Goal: Information Seeking & Learning: Learn about a topic

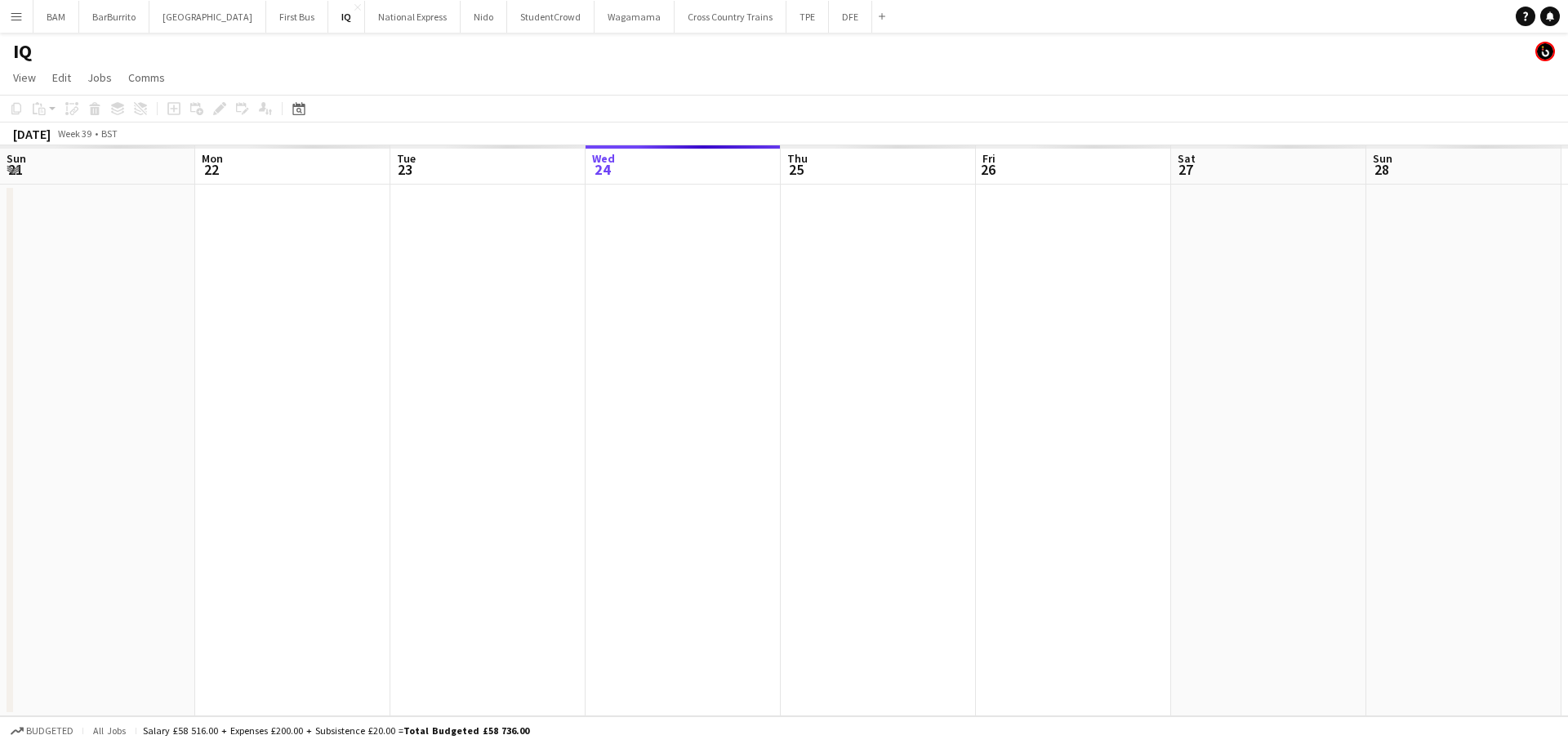
scroll to position [0, 390]
click at [829, 14] on button "DFE Close" at bounding box center [850, 16] width 43 height 32
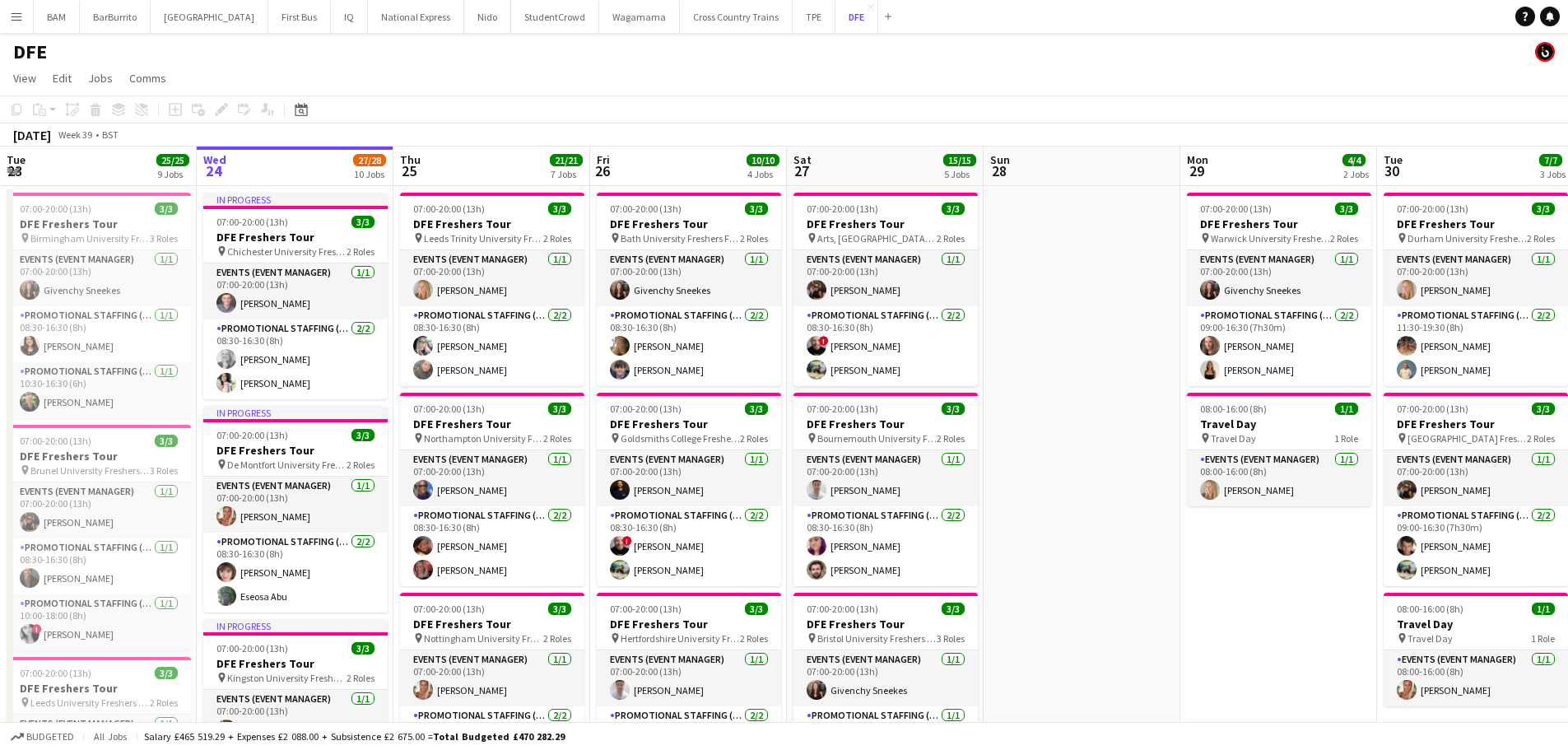
scroll to position [164, 0]
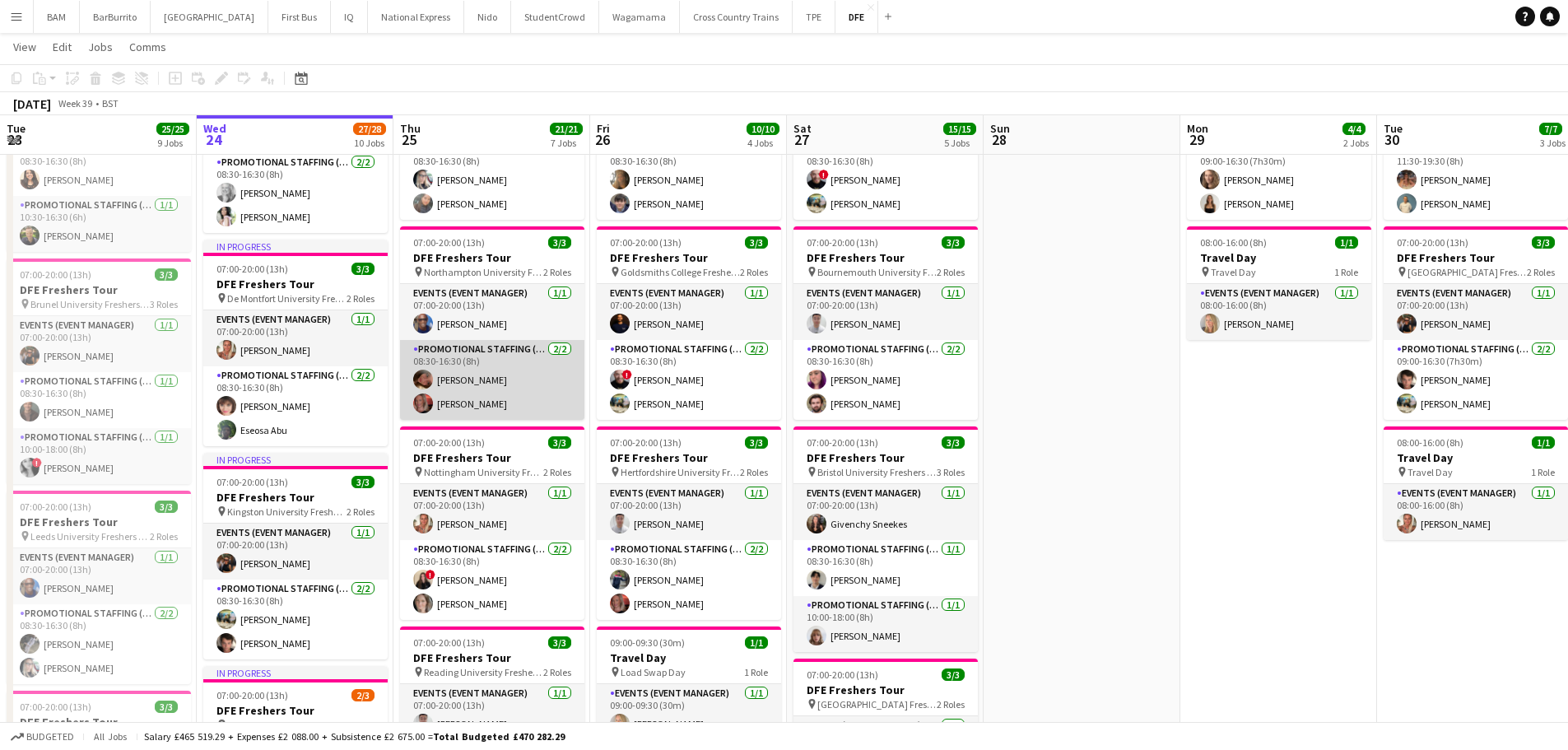
click at [514, 400] on app-card-role "Promotional Staffing (Brand Ambassadors) [DATE] 08:30-16:30 (8h) [PERSON_NAME] …" at bounding box center [492, 380] width 185 height 80
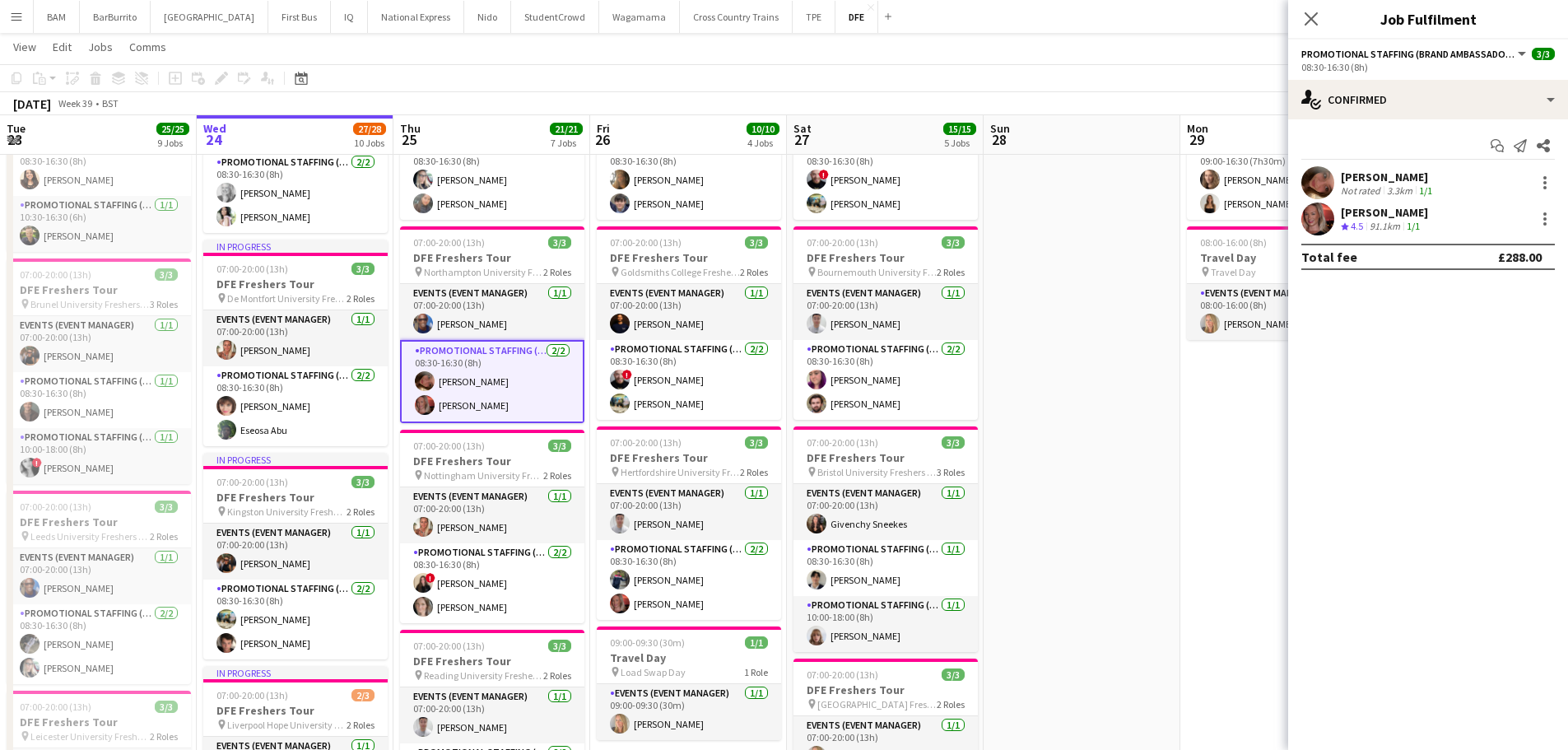
click at [1359, 216] on div "[PERSON_NAME]" at bounding box center [1384, 212] width 87 height 14
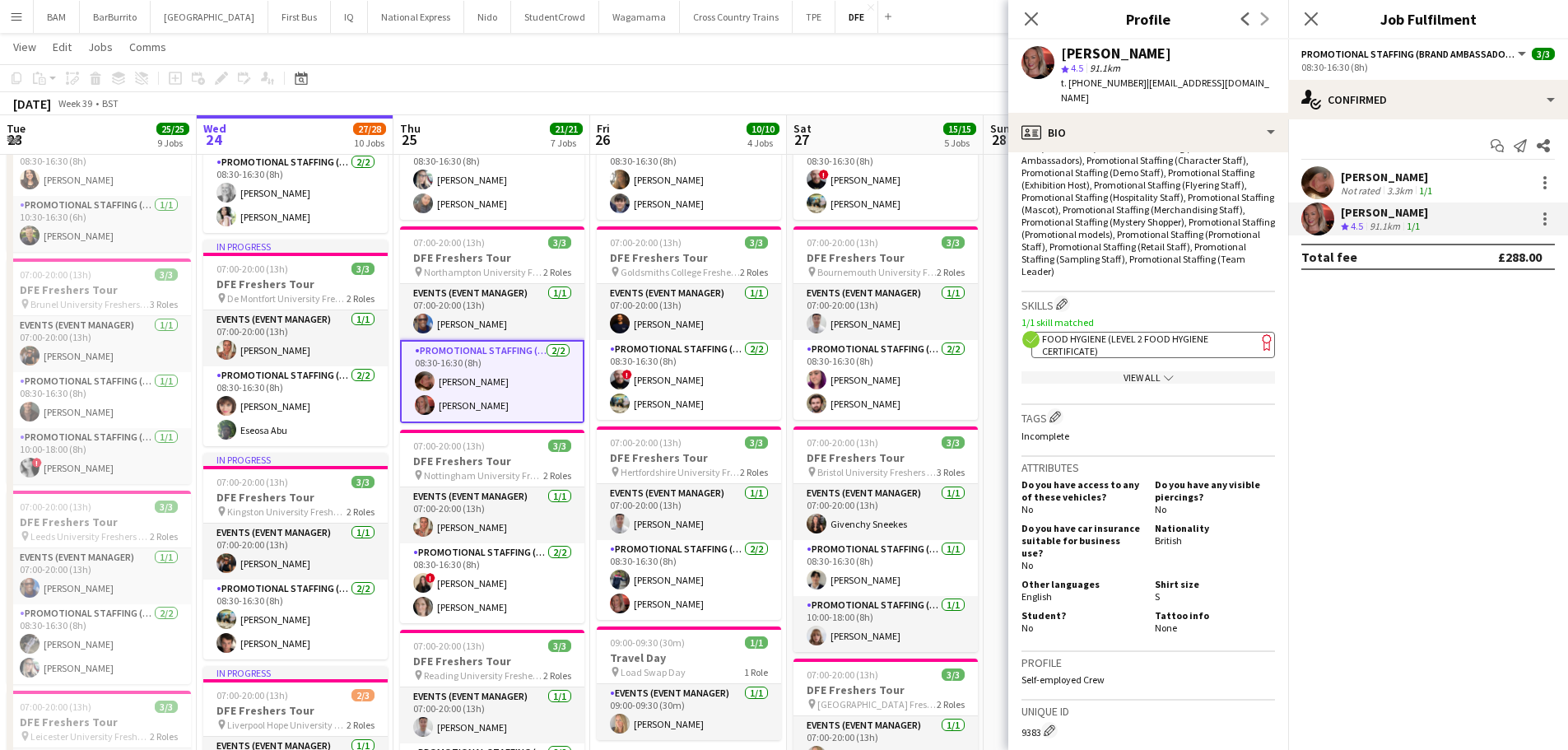
scroll to position [658, 0]
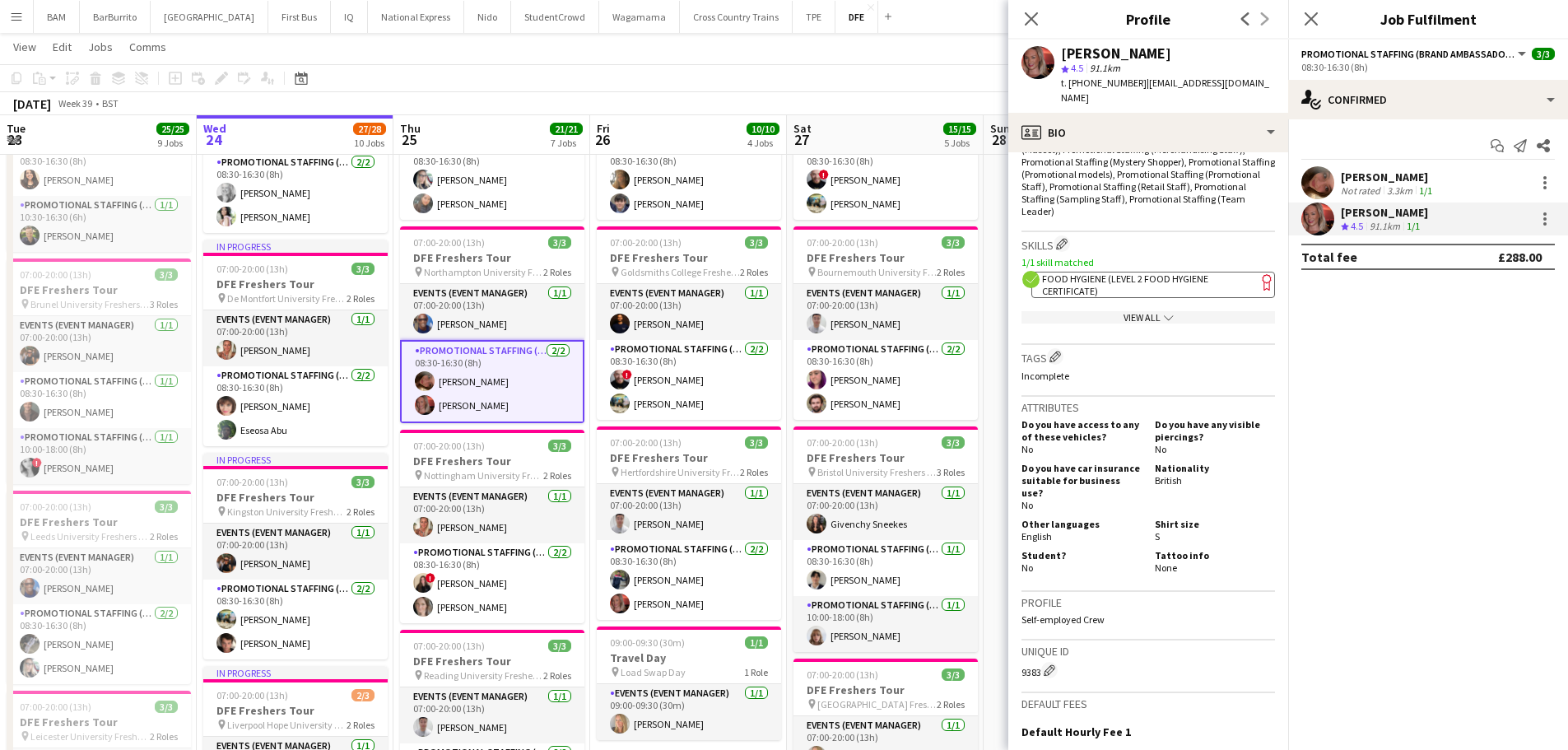
click at [1047, 15] on div "Close pop-in" at bounding box center [1032, 18] width 46 height 38
click at [1037, 17] on icon "Close pop-in" at bounding box center [1031, 18] width 15 height 15
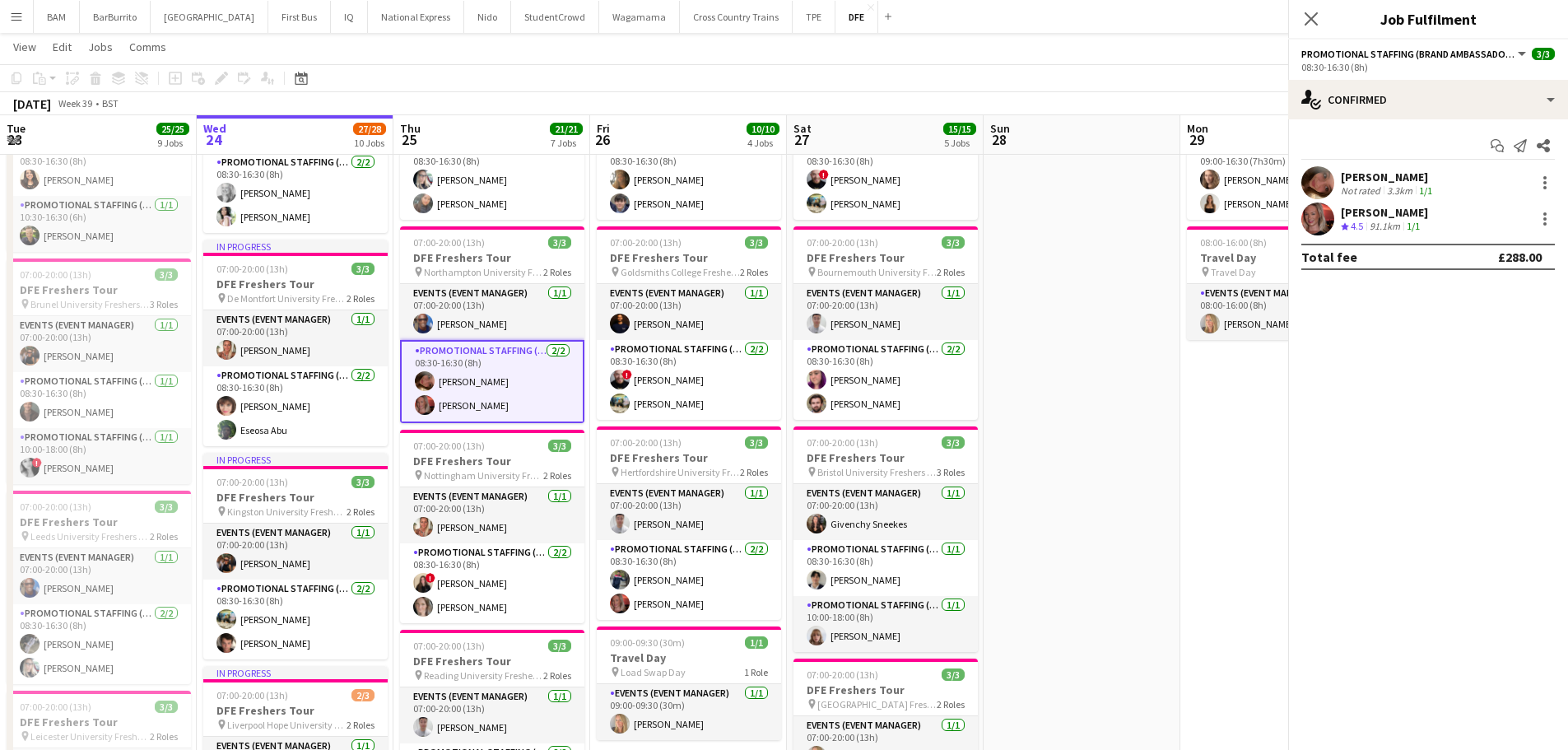
click at [968, 64] on app-page-menu "View Day view expanded Day view collapsed Month view Date picker Jump to [DATE]…" at bounding box center [784, 48] width 1568 height 31
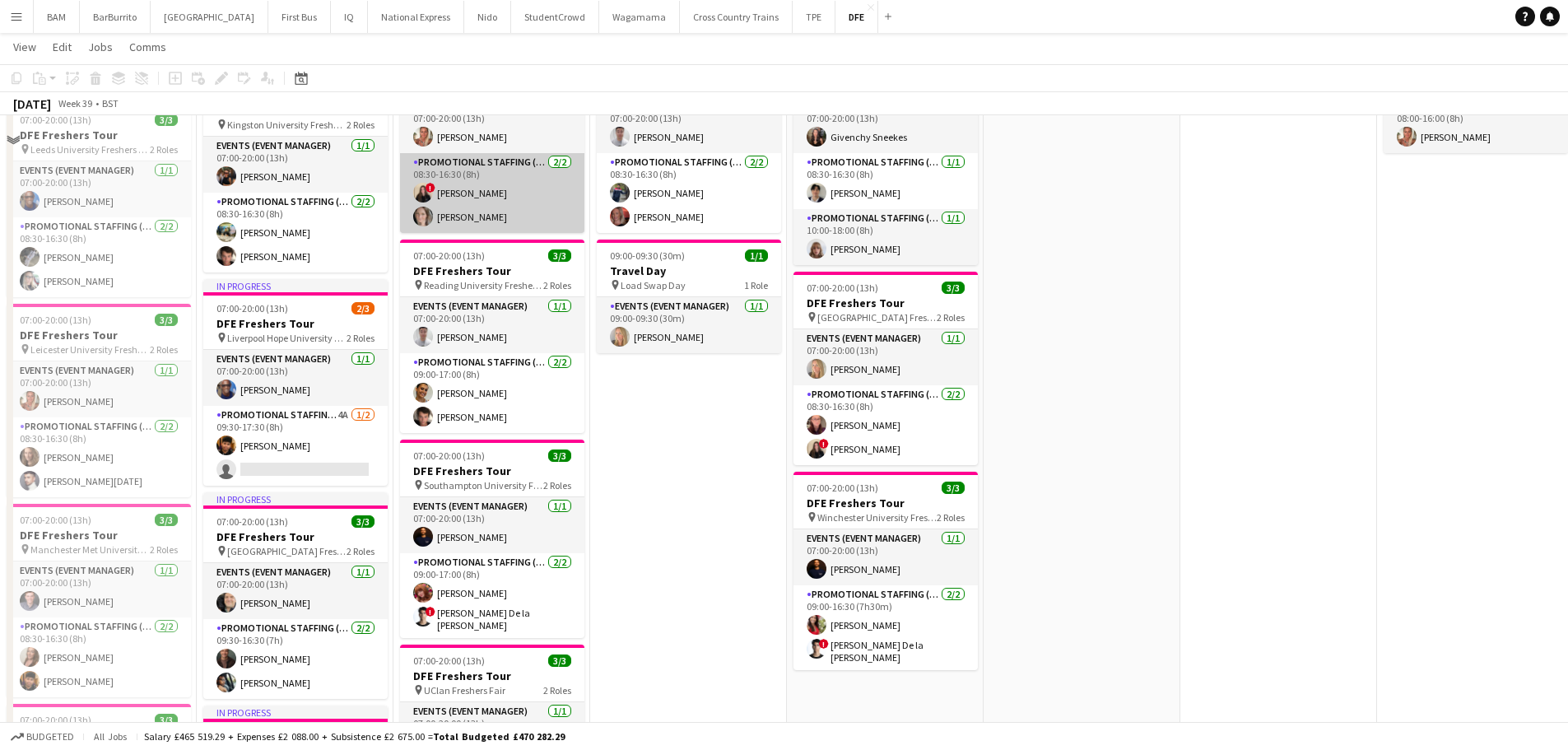
scroll to position [576, 0]
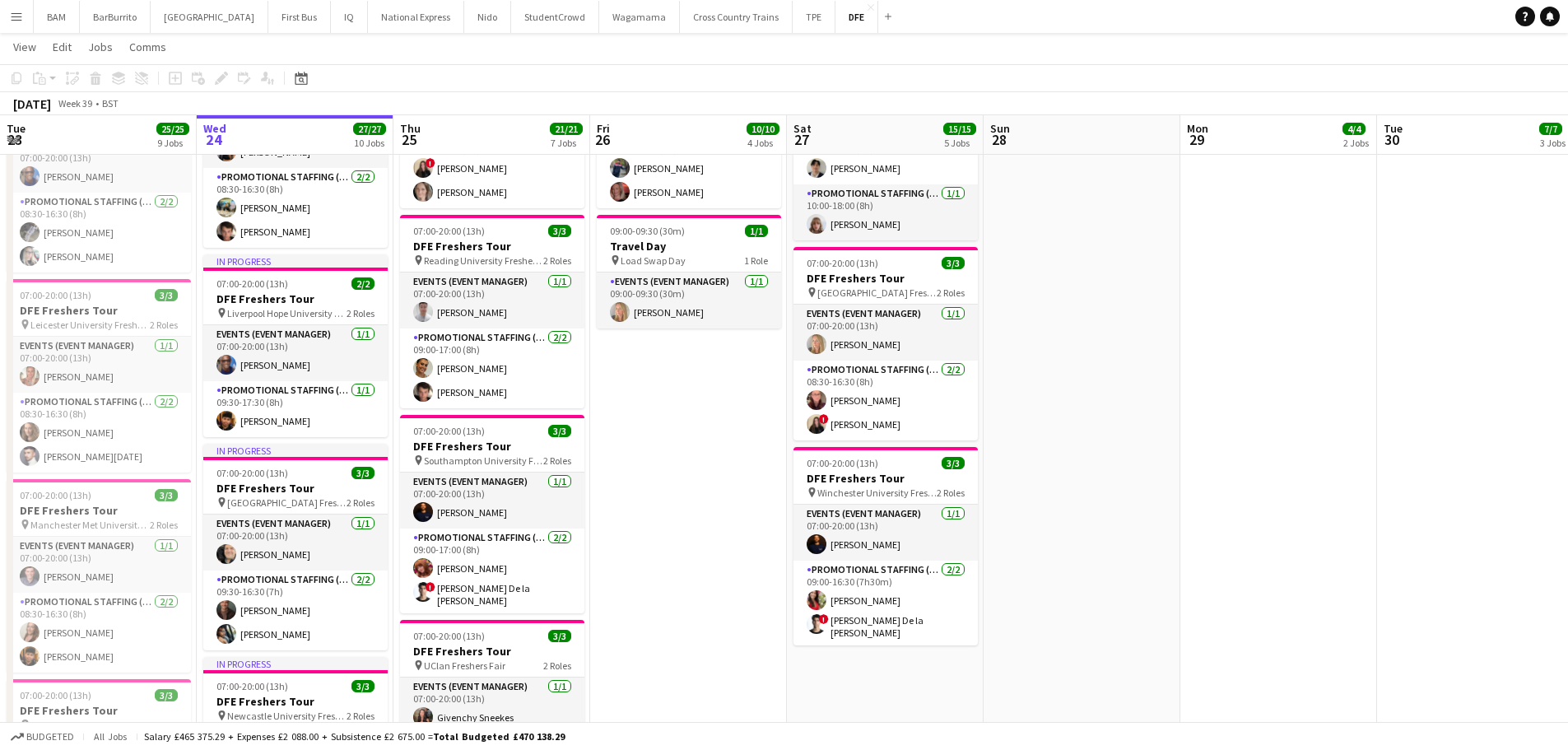
click at [1091, 344] on app-date-cell at bounding box center [1082, 654] width 197 height 2092
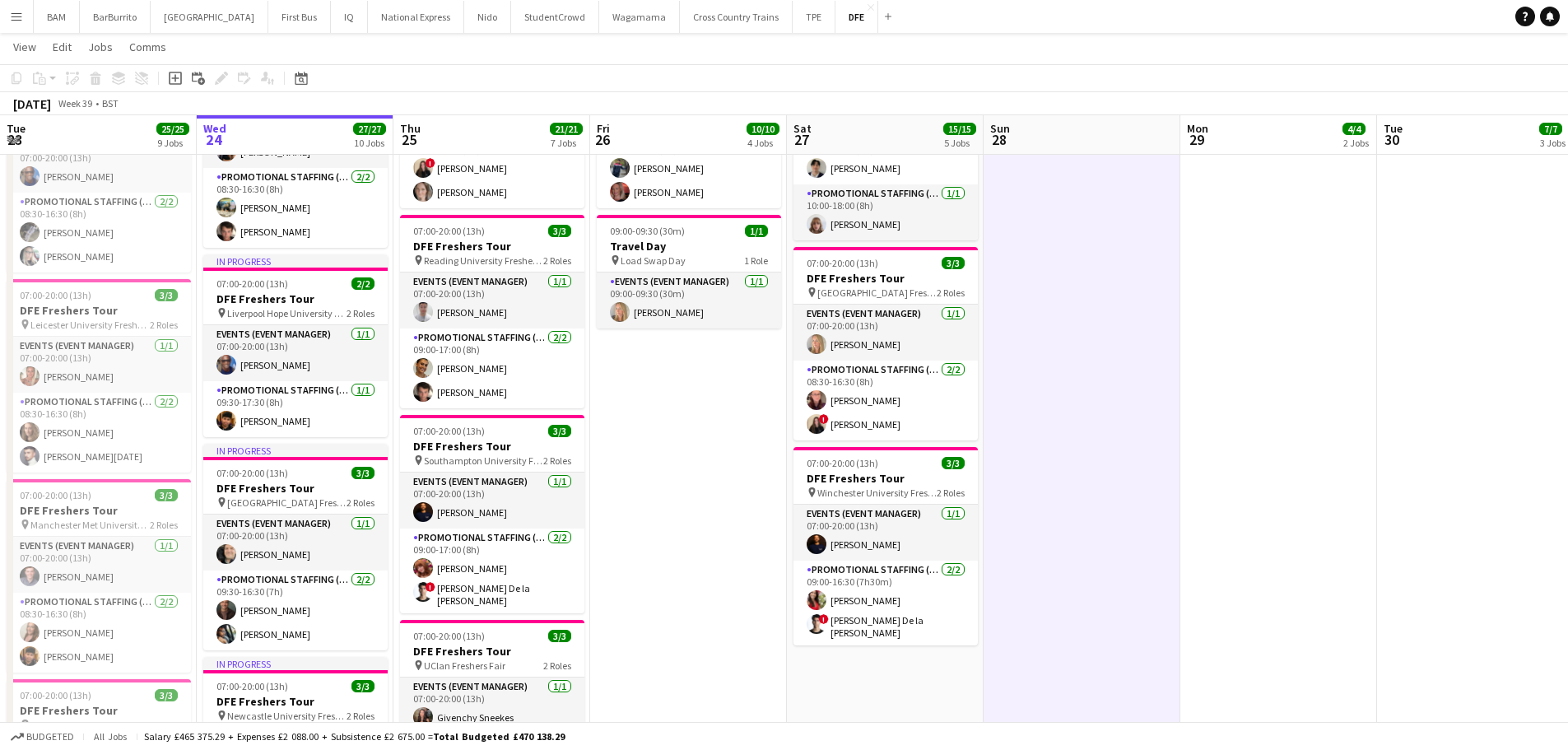
click at [1076, 110] on div "[DATE] Week 39 • BST" at bounding box center [784, 103] width 1568 height 23
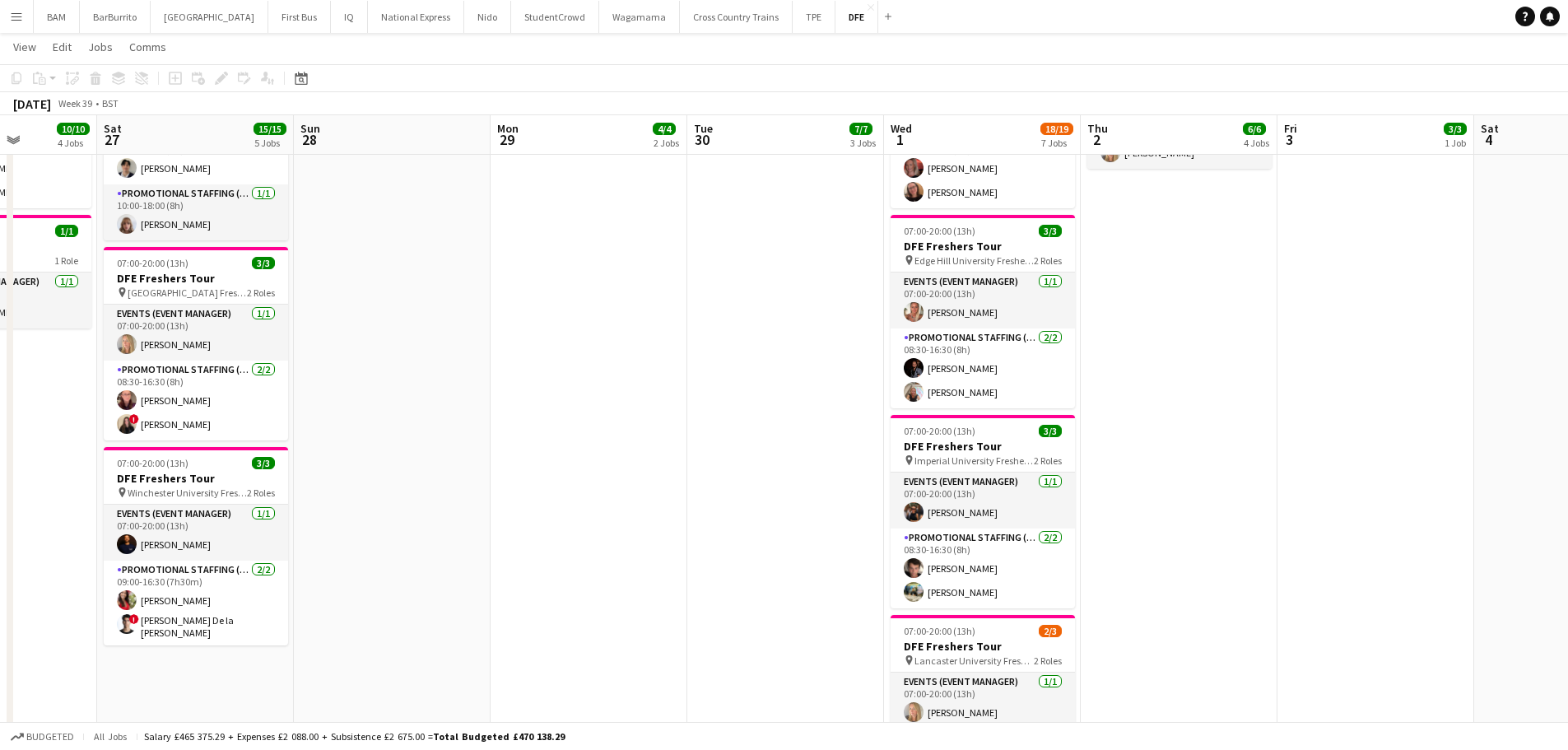
scroll to position [0, 647]
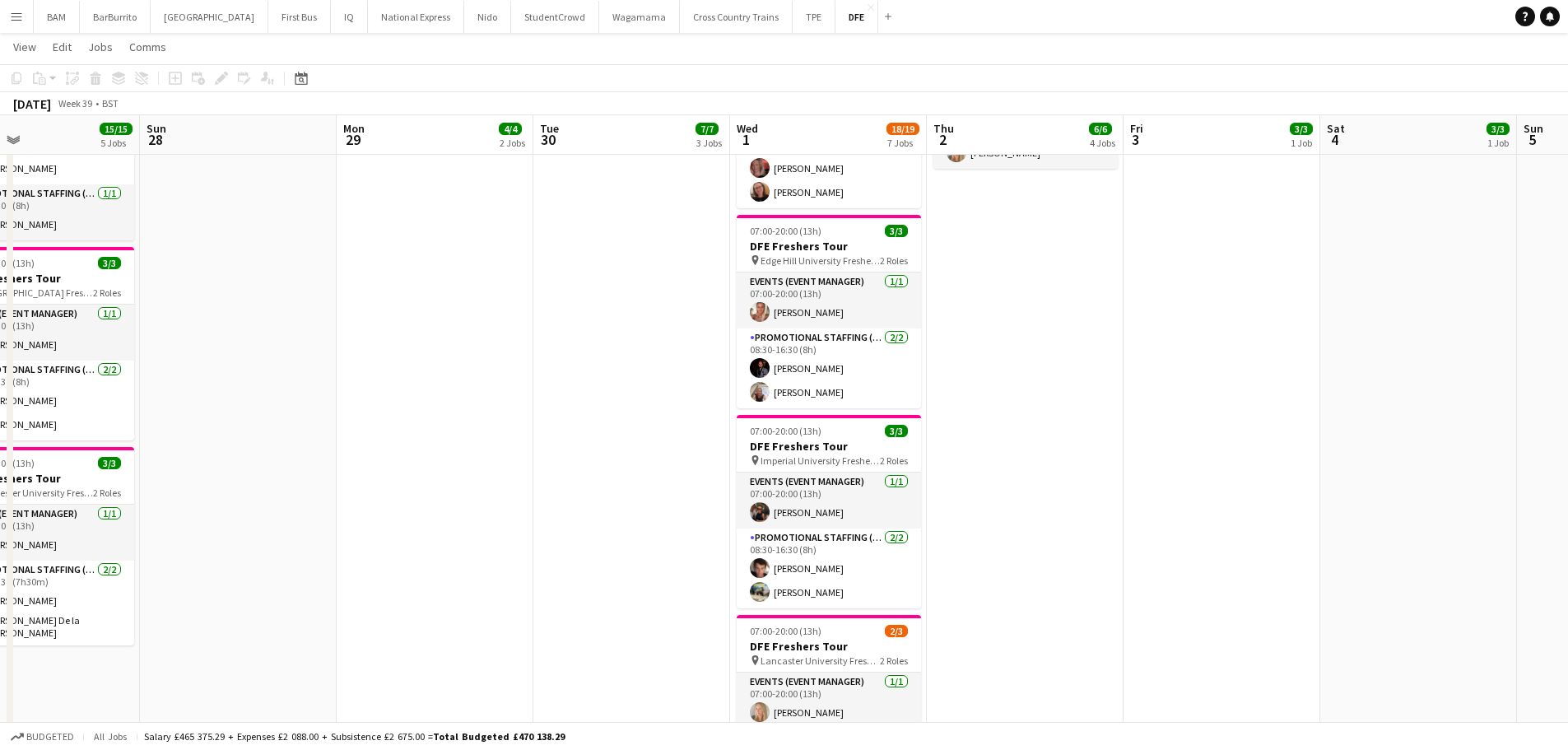
drag, startPoint x: 1245, startPoint y: 231, endPoint x: 427, endPoint y: 241, distance: 818.1
click at [427, 241] on app-calendar-viewport "Wed 24 27/27 10 Jobs Thu 25 21/21 7 Jobs Fri 26 10/10 4 Jobs Sat 27 15/15 5 Job…" at bounding box center [784, 707] width 1568 height 2440
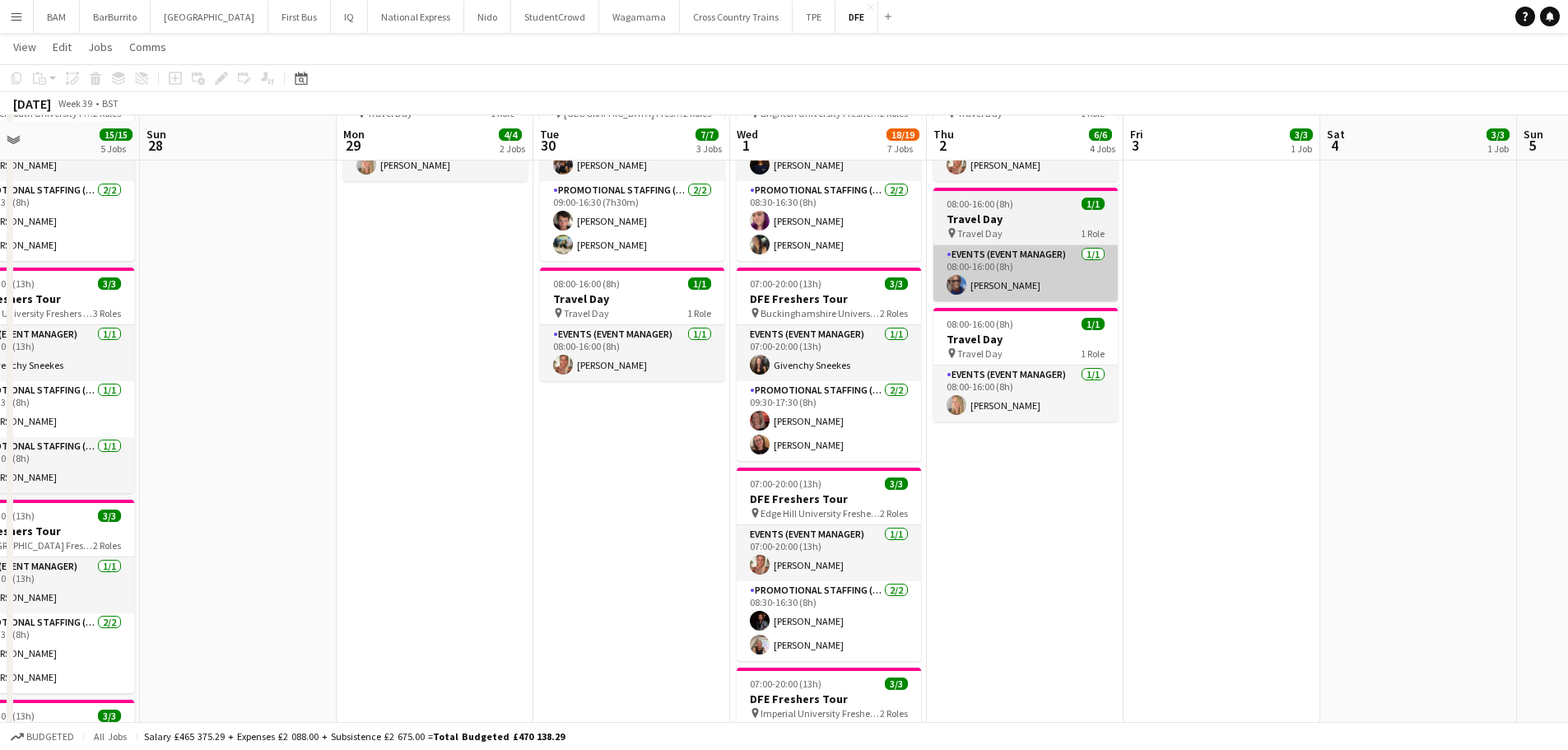
scroll to position [0, 0]
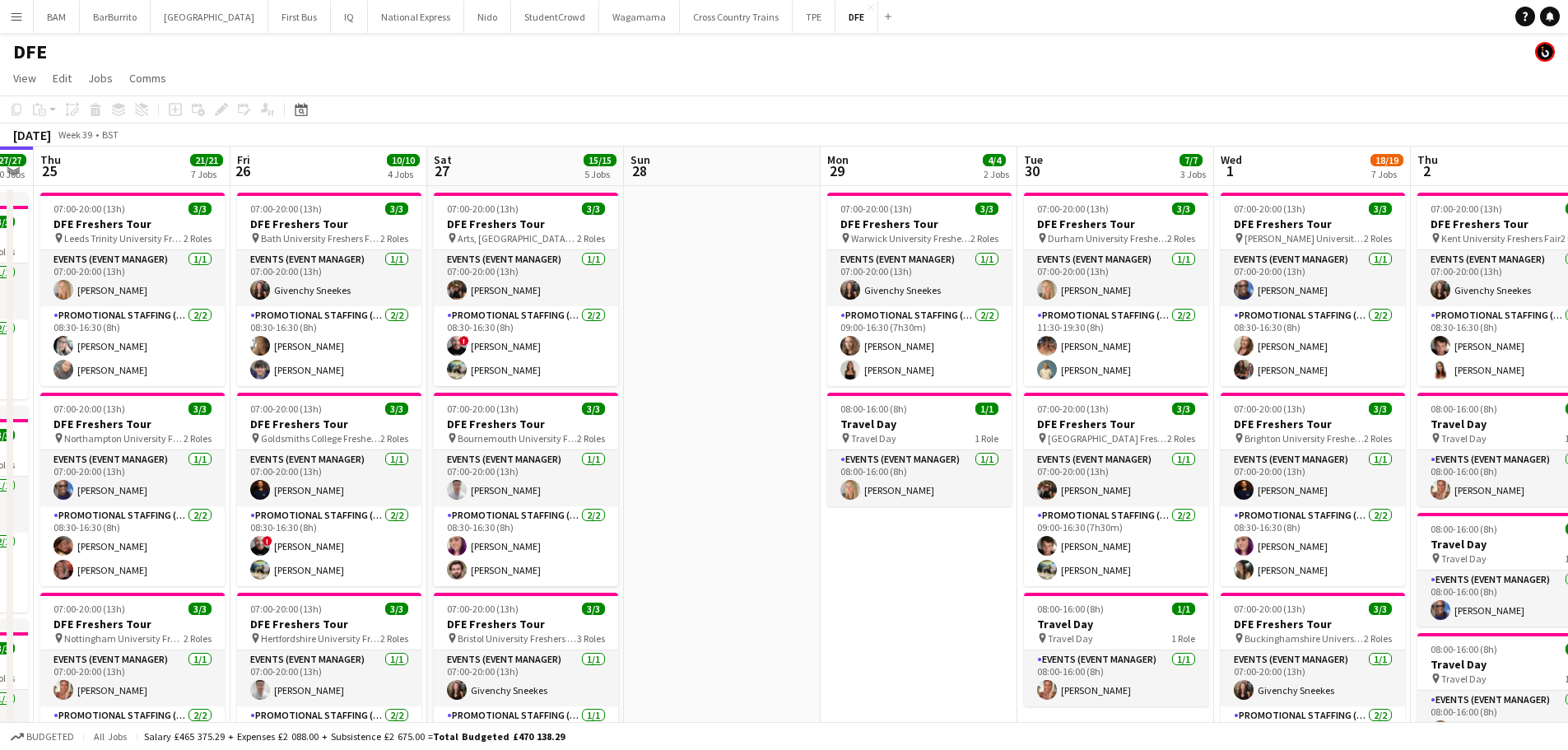
drag, startPoint x: 808, startPoint y: 279, endPoint x: 1201, endPoint y: 286, distance: 393.1
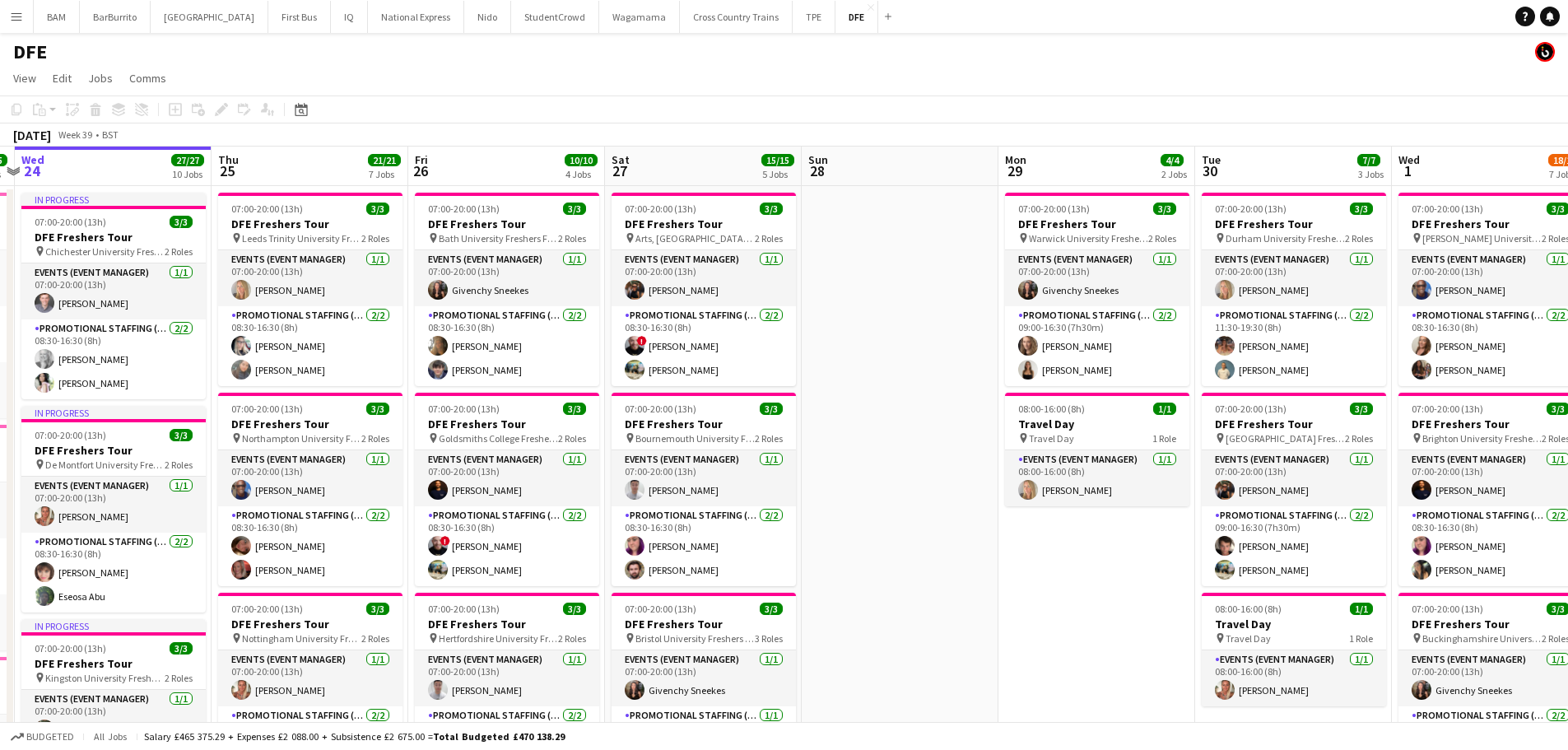
scroll to position [0, 499]
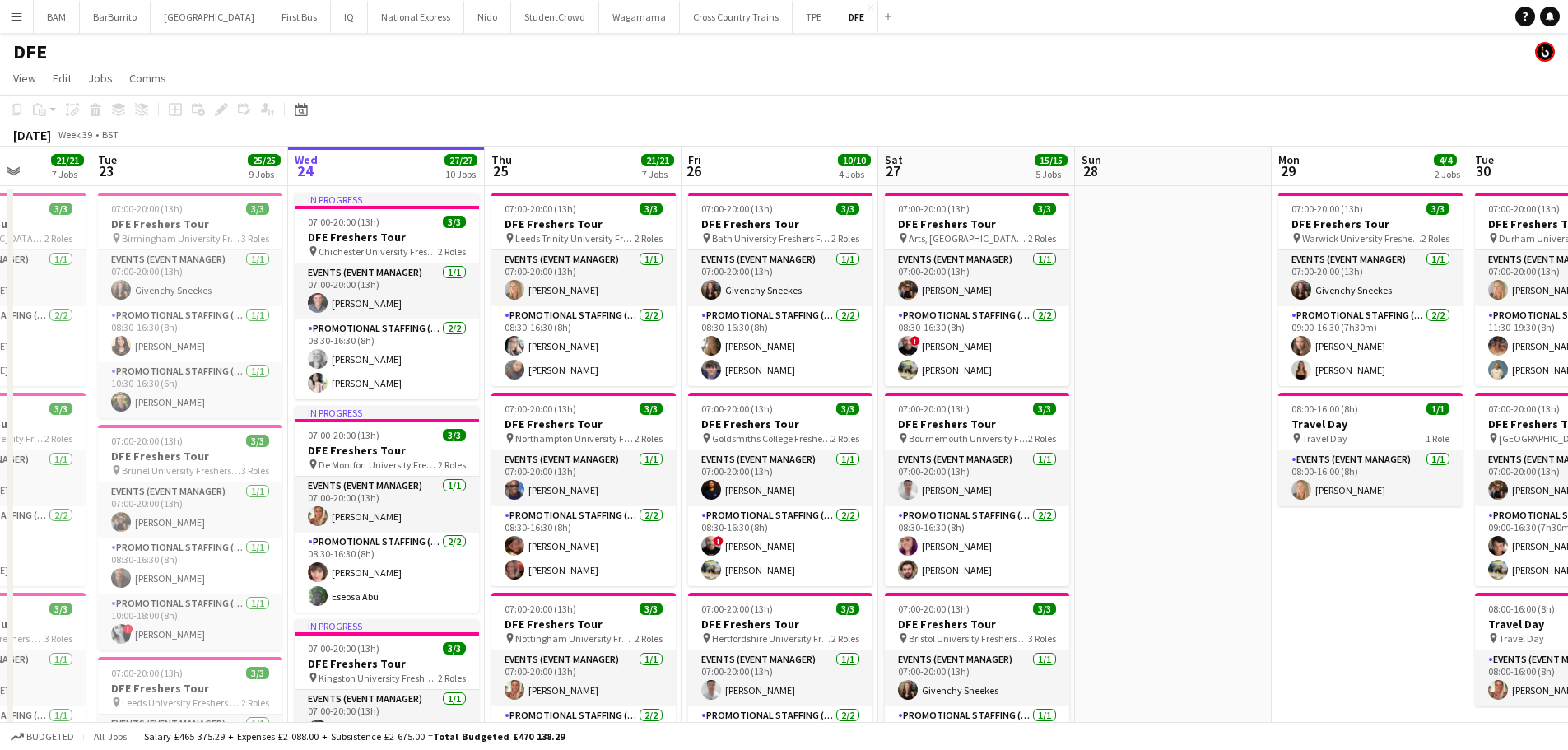
drag, startPoint x: 778, startPoint y: 317, endPoint x: 1032, endPoint y: 318, distance: 254.0
